Goal: Information Seeking & Learning: Learn about a topic

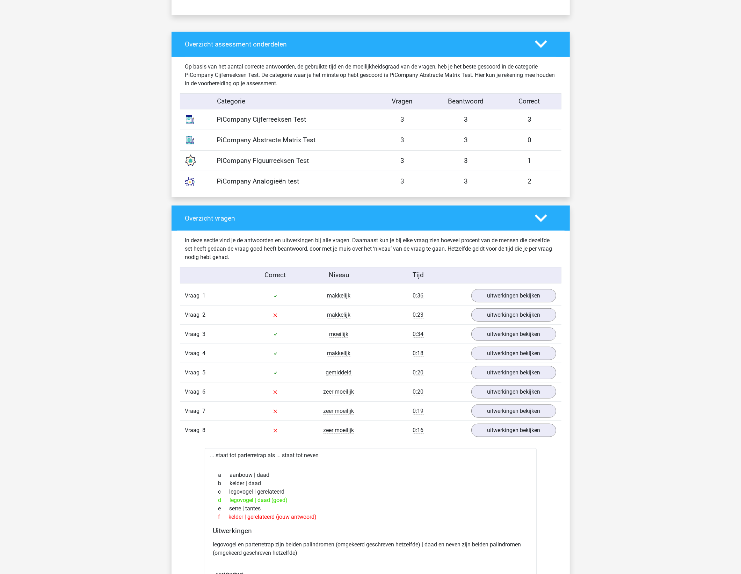
scroll to position [568, 0]
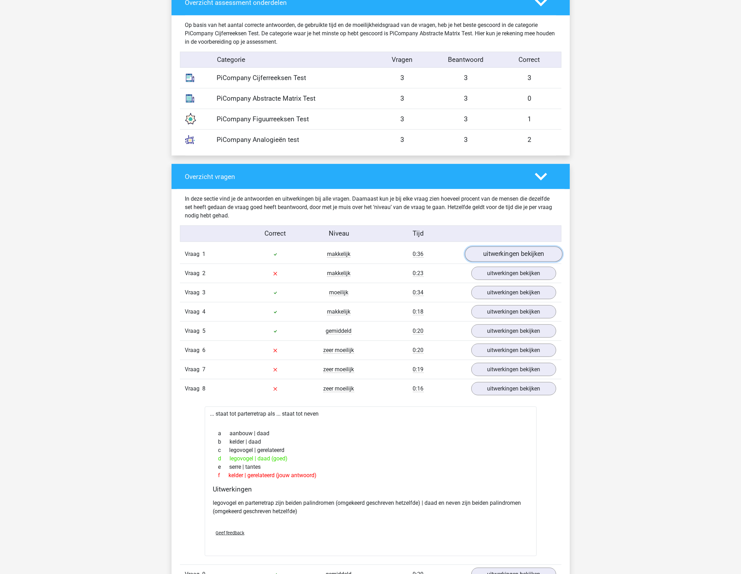
click at [533, 252] on link "uitwerkingen bekijken" at bounding box center [514, 253] width 98 height 15
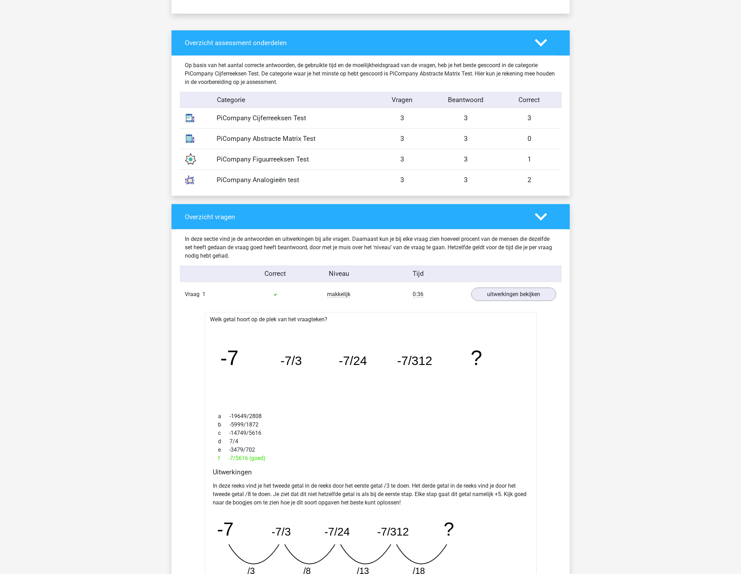
scroll to position [612, 0]
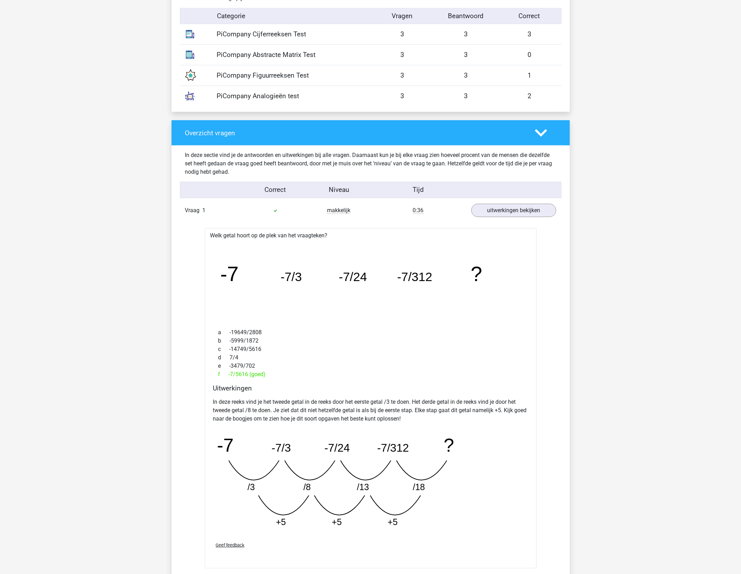
click at [272, 365] on div "e -3479/702" at bounding box center [370, 366] width 315 height 8
drag, startPoint x: 272, startPoint y: 378, endPoint x: 206, endPoint y: 268, distance: 127.5
click at [206, 268] on div "Welk getal hoort op de plek van het vraagteken? image/svg+xml -7 -7/3 -7/24 -7/…" at bounding box center [371, 398] width 332 height 340
click at [259, 346] on div "c -14749/5616" at bounding box center [370, 349] width 315 height 8
drag, startPoint x: 255, startPoint y: 356, endPoint x: 200, endPoint y: 236, distance: 131.7
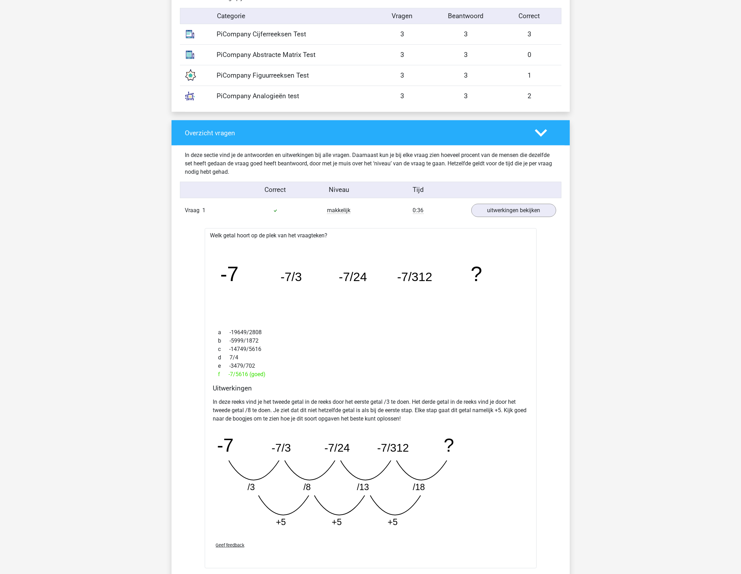
copy div "Welk getal hoort op de plek van het vraagteken? image/svg+xml -7 -7/3 -7/24 -7/…"
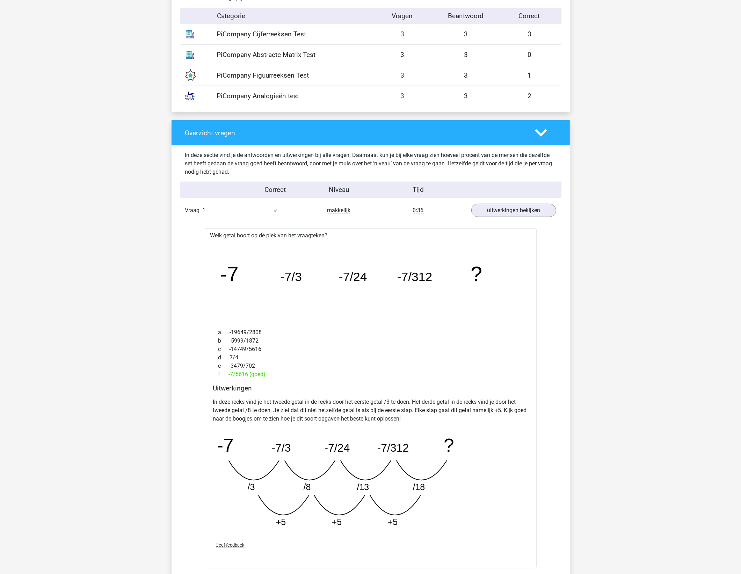
click at [569, 14] on div "Overzicht assessment onderdelen Op basis van het aantal correcte antwoorden, de…" at bounding box center [371, 30] width 399 height 166
